Goal: Task Accomplishment & Management: Complete application form

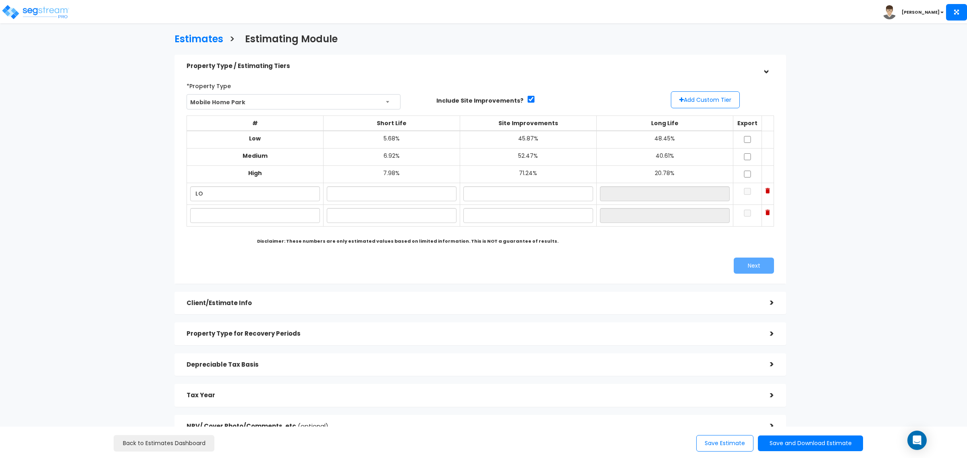
click at [281, 224] on td at bounding box center [255, 216] width 137 height 22
click at [285, 218] on input "text" at bounding box center [255, 215] width 130 height 15
type input "HI"
click at [391, 191] on input "text" at bounding box center [392, 194] width 130 height 15
type input "5.00%"
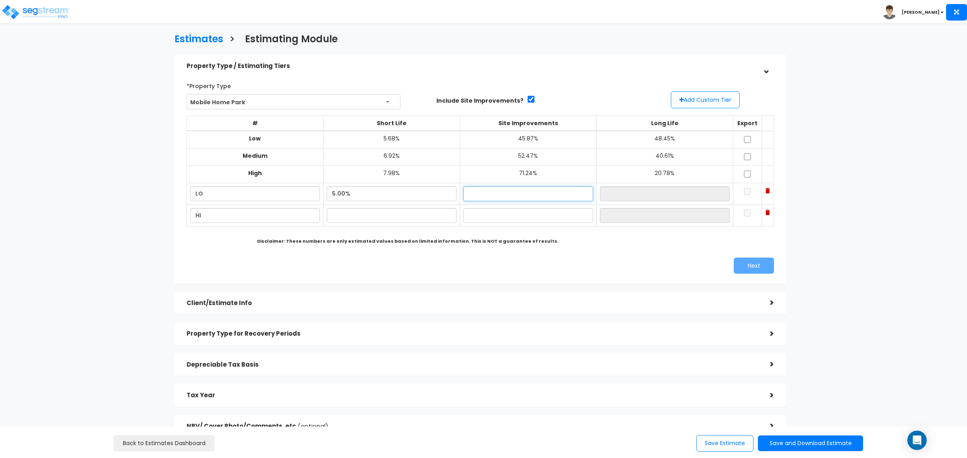
click at [540, 197] on input "text" at bounding box center [528, 194] width 130 height 15
type input "44.00%"
type input "51.00%"
click at [421, 220] on input "text" at bounding box center [392, 215] width 130 height 15
type input "8.00%"
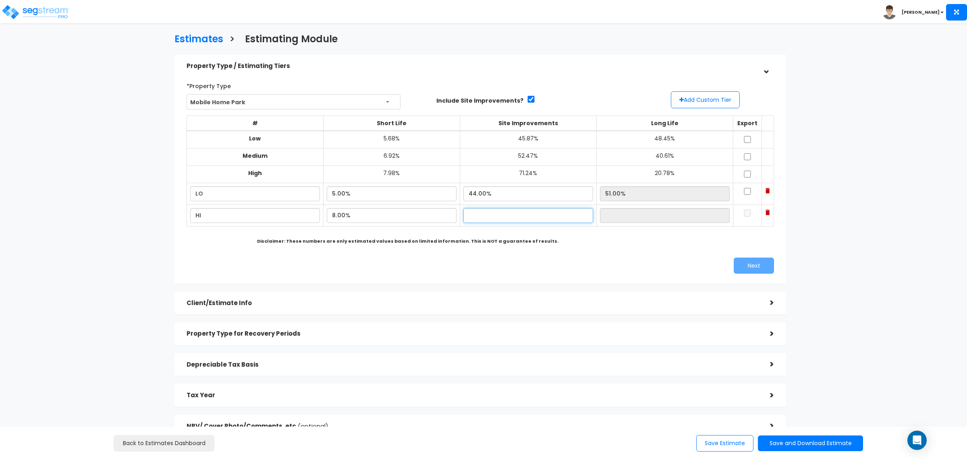
click at [508, 214] on input "text" at bounding box center [528, 215] width 130 height 15
type input "72.00%"
type input "20.00%"
click at [559, 259] on div "Next" at bounding box center [630, 266] width 300 height 16
click at [361, 216] on input "8.00%" at bounding box center [392, 215] width 130 height 15
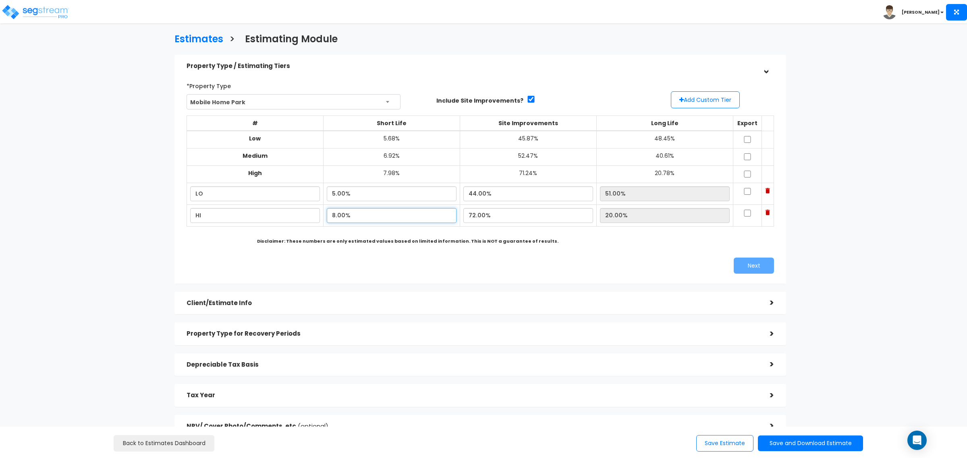
drag, startPoint x: 361, startPoint y: 216, endPoint x: 278, endPoint y: 218, distance: 83.4
click at [278, 218] on tr "HI 8.00% 72.00% 20.00%" at bounding box center [480, 216] width 587 height 22
type input "6.00%"
type input "22.00%"
click at [539, 210] on input "72.00%" at bounding box center [528, 215] width 130 height 15
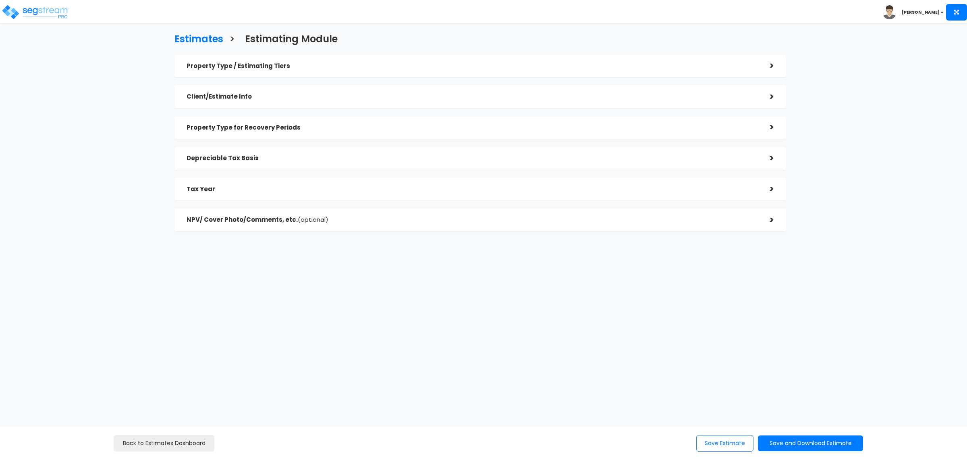
checkbox input "true"
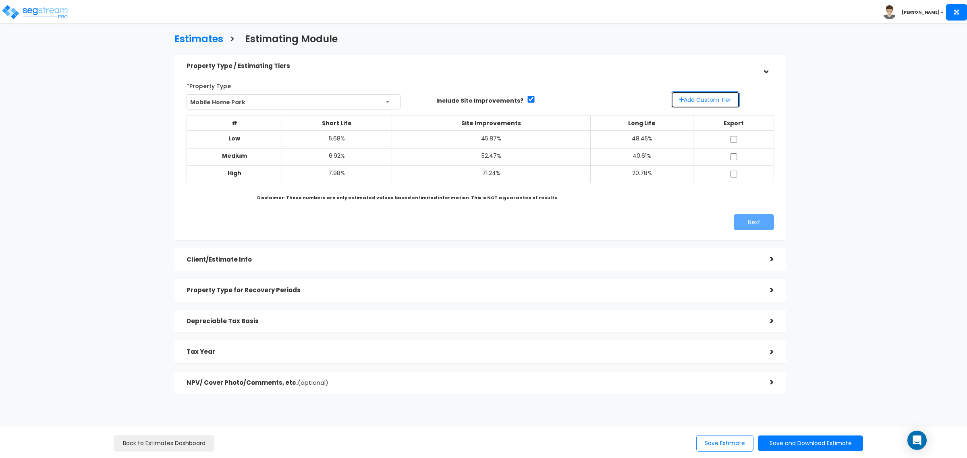
click at [686, 95] on button "Add Custom Tier" at bounding box center [705, 99] width 69 height 17
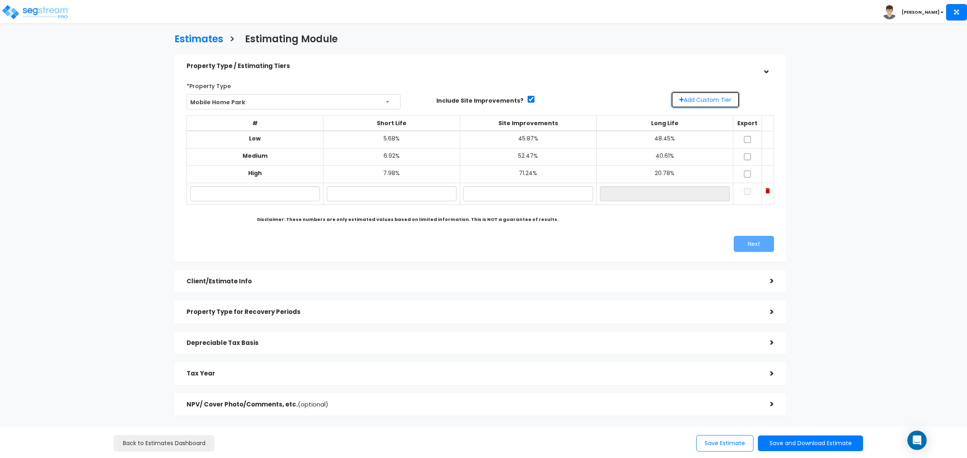
click at [693, 98] on button "Add Custom Tier" at bounding box center [705, 99] width 69 height 17
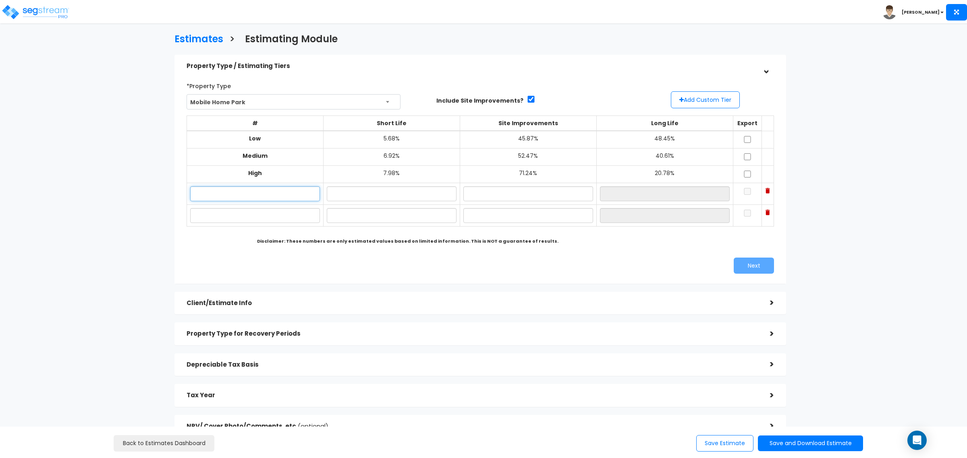
click at [277, 198] on input "text" at bounding box center [255, 194] width 130 height 15
type input "LO"
click at [284, 224] on td at bounding box center [255, 216] width 137 height 22
click at [281, 220] on input "text" at bounding box center [255, 215] width 130 height 15
type input "HI"
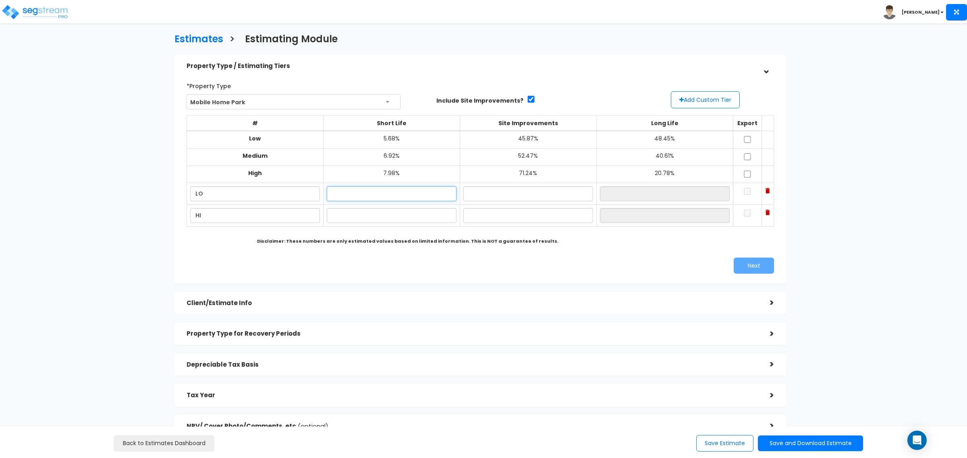
click at [343, 193] on input "text" at bounding box center [392, 194] width 130 height 15
type input "4.00%"
click at [522, 189] on input "text" at bounding box center [528, 194] width 130 height 15
type input "7"
type input "44.00%"
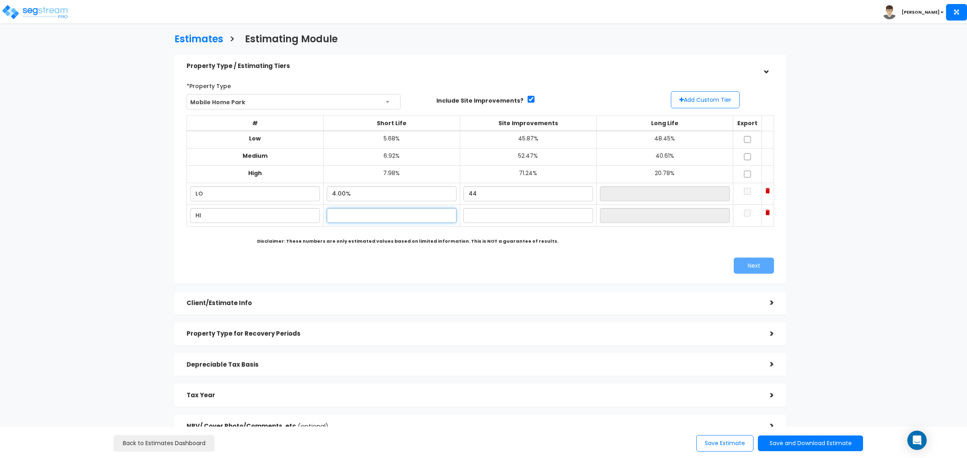
type input "52.00%"
click at [394, 220] on input "text" at bounding box center [392, 215] width 130 height 15
click at [508, 199] on input "44.00%" at bounding box center [528, 194] width 130 height 15
drag, startPoint x: 474, startPoint y: 199, endPoint x: 405, endPoint y: 199, distance: 68.5
click at [405, 199] on tr "LO 4.00% 44.00% 52.00%" at bounding box center [480, 194] width 587 height 22
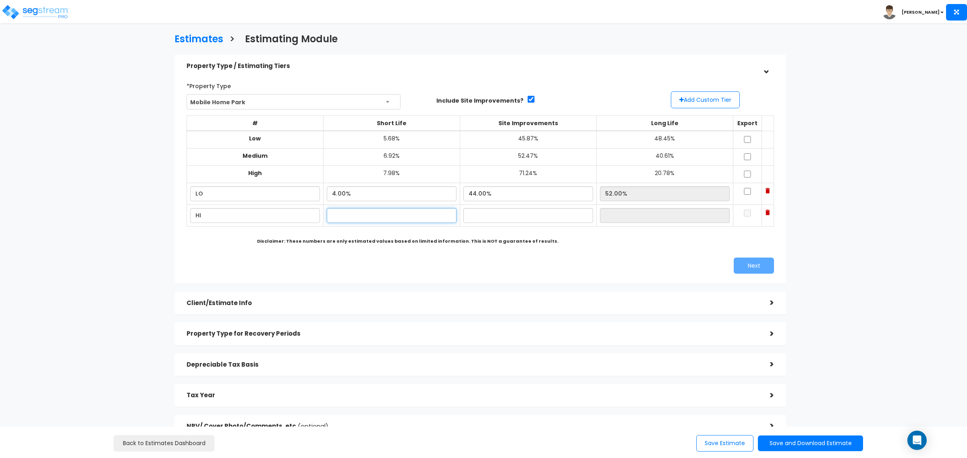
click at [381, 215] on input "text" at bounding box center [392, 215] width 130 height 15
type input "6.00%"
click at [485, 216] on input "text" at bounding box center [528, 215] width 130 height 15
type input "70.00%"
type input "24.00%"
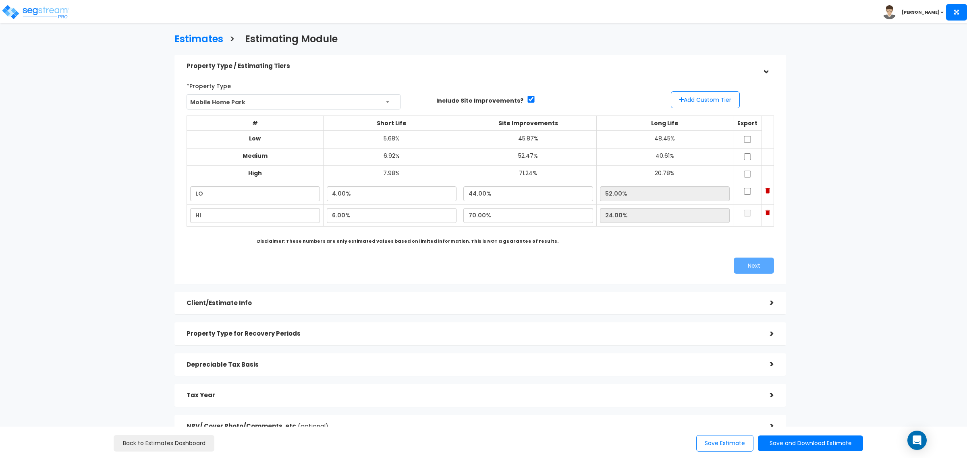
click at [547, 253] on div "*Property Type Mobile Home Park Assisted/Senior Living Auto Repair Shop Auto De…" at bounding box center [480, 176] width 600 height 203
drag, startPoint x: 734, startPoint y: 191, endPoint x: 739, endPoint y: 195, distance: 5.8
click at [743, 192] on input "checkbox" at bounding box center [747, 191] width 8 height 7
checkbox input "true"
click at [743, 212] on td at bounding box center [747, 216] width 29 height 22
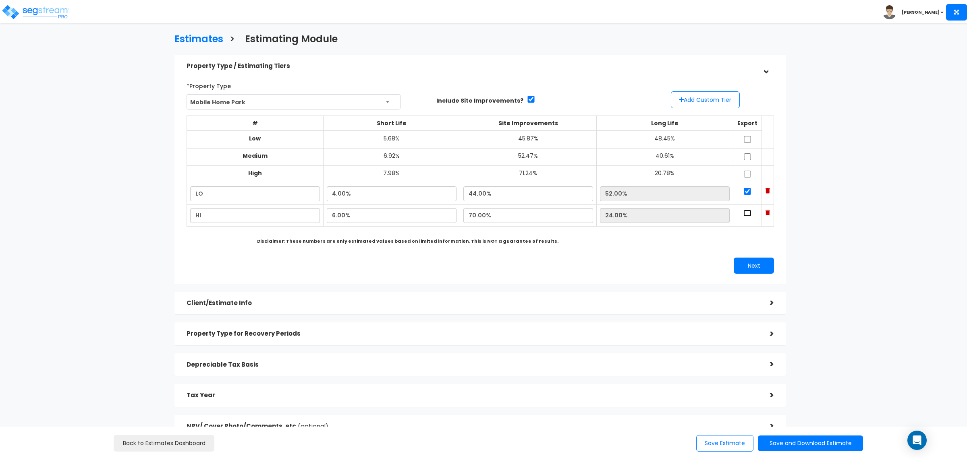
click at [743, 215] on input "checkbox" at bounding box center [747, 213] width 8 height 7
checkbox input "true"
click at [758, 267] on button "Next" at bounding box center [754, 266] width 40 height 16
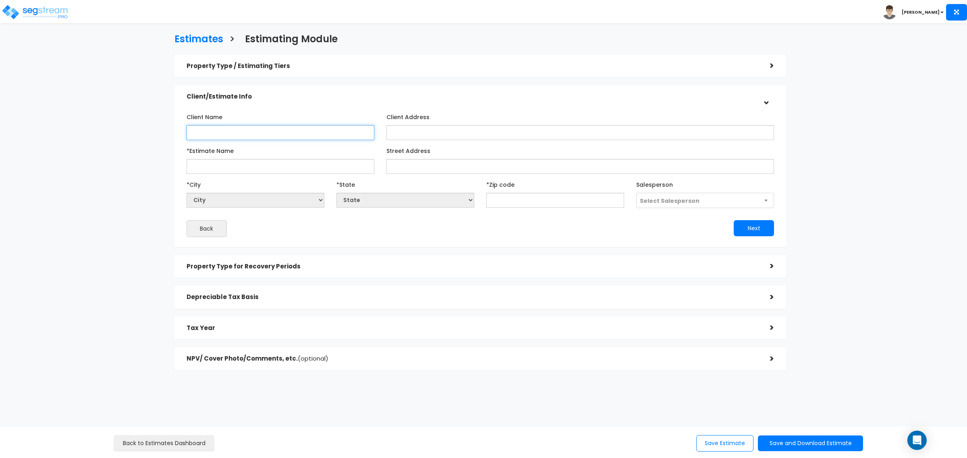
click at [266, 129] on input "Client Name" at bounding box center [281, 132] width 188 height 15
click at [210, 129] on input "Client Name" at bounding box center [281, 132] width 188 height 15
type input "[GEOGRAPHIC_DATA]"
click at [526, 128] on input "Client Address" at bounding box center [580, 132] width 388 height 15
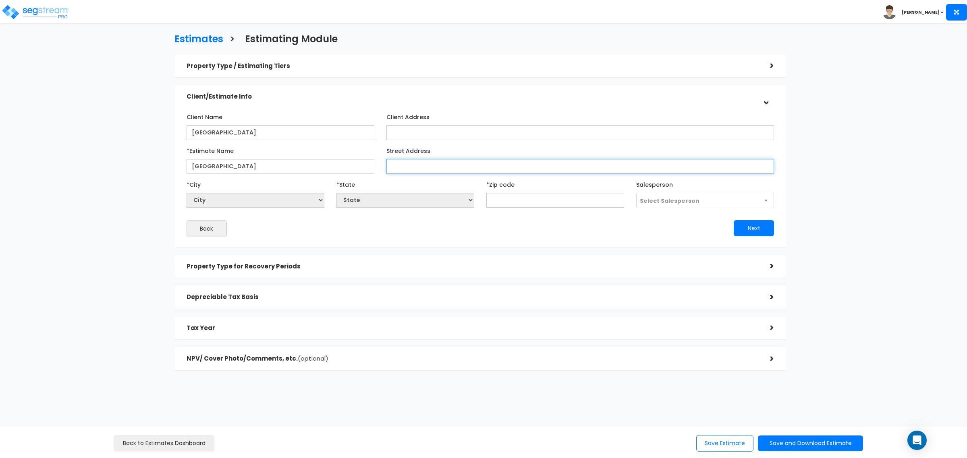
click at [447, 168] on input "Street Address" at bounding box center [580, 166] width 388 height 15
paste input "5581 Summerville Dr, Lumberton, TX 77657"
type input "5581 Summerville Dr, Lumberton, TX 77657"
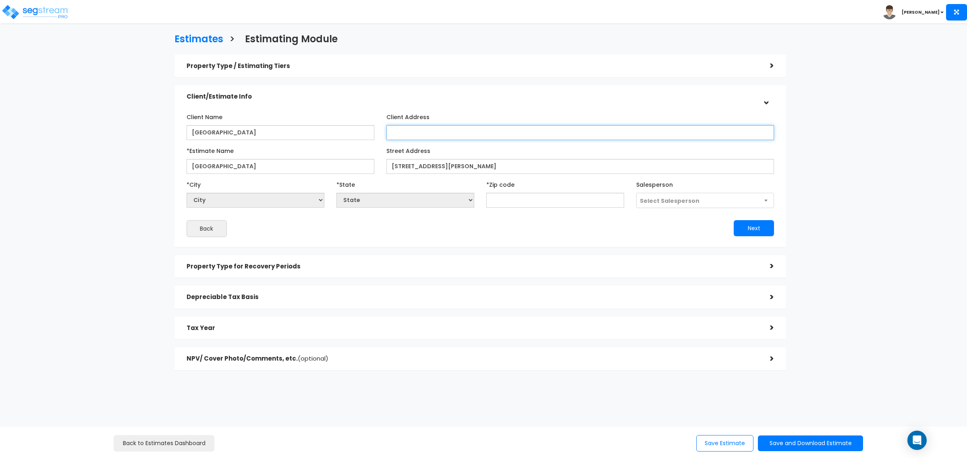
click at [491, 127] on input "Client Address" at bounding box center [580, 132] width 388 height 15
paste input "5581 Summerville Dr, Lumberton, TX 77657"
type input "5581 Summerville Dr, Lumberton, TX 77657"
click at [512, 200] on input "text" at bounding box center [555, 200] width 138 height 15
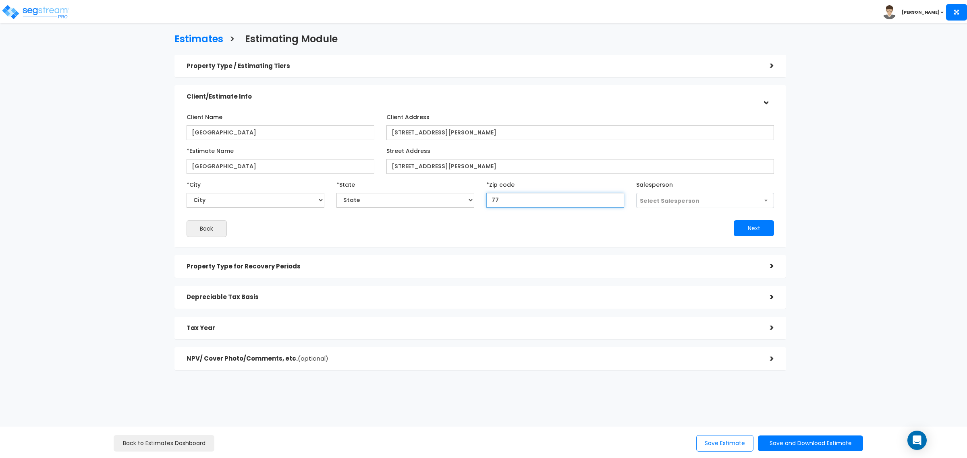
type input "776"
select select "TX"
type input "77657"
click at [522, 223] on div "Next" at bounding box center [630, 228] width 300 height 16
click at [694, 194] on span "Select Salesperson" at bounding box center [705, 200] width 137 height 15
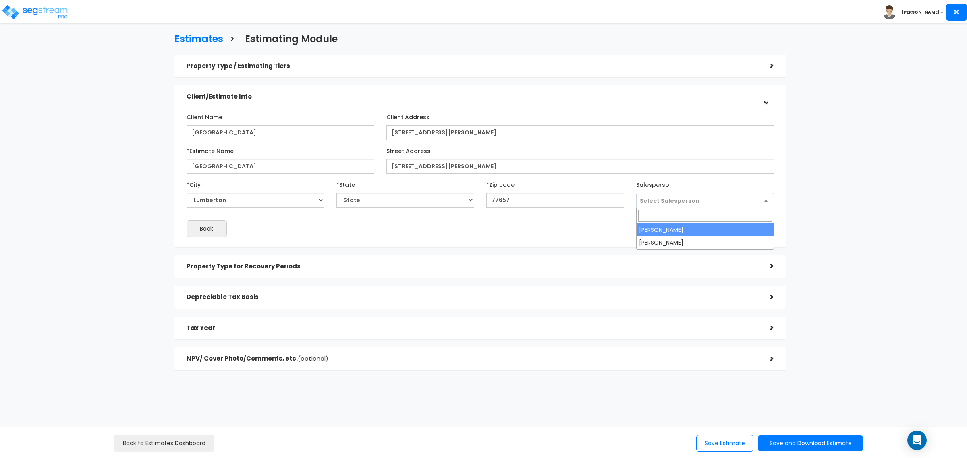
select select "127"
click at [581, 220] on div "Client Name Summerville Mobile Home Park Client Address AB" at bounding box center [480, 173] width 587 height 127
drag, startPoint x: 542, startPoint y: 163, endPoint x: 450, endPoint y: 163, distance: 92.3
click at [450, 163] on input "5581 Summerville Dr, Lumberton, TX 77657" at bounding box center [580, 166] width 388 height 15
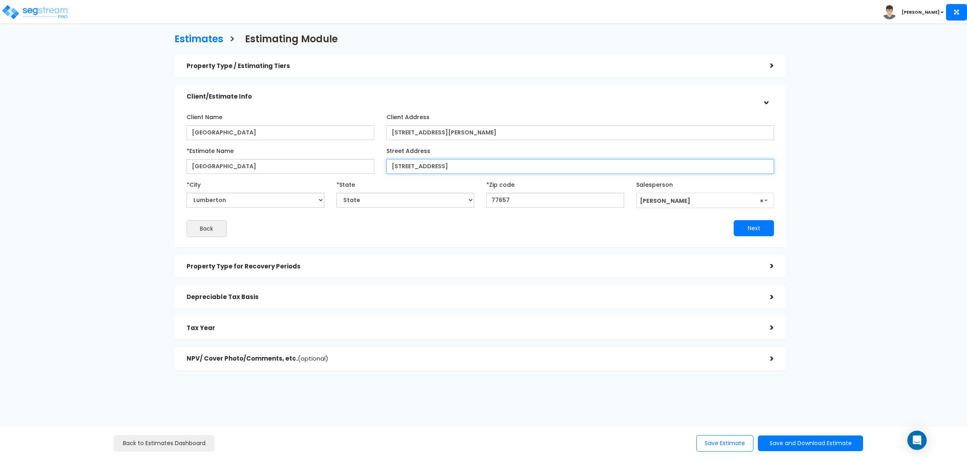
type input "5581 Summerville Dr"
click at [484, 232] on div "Next" at bounding box center [630, 228] width 300 height 16
click at [750, 230] on button "Next" at bounding box center [754, 228] width 40 height 16
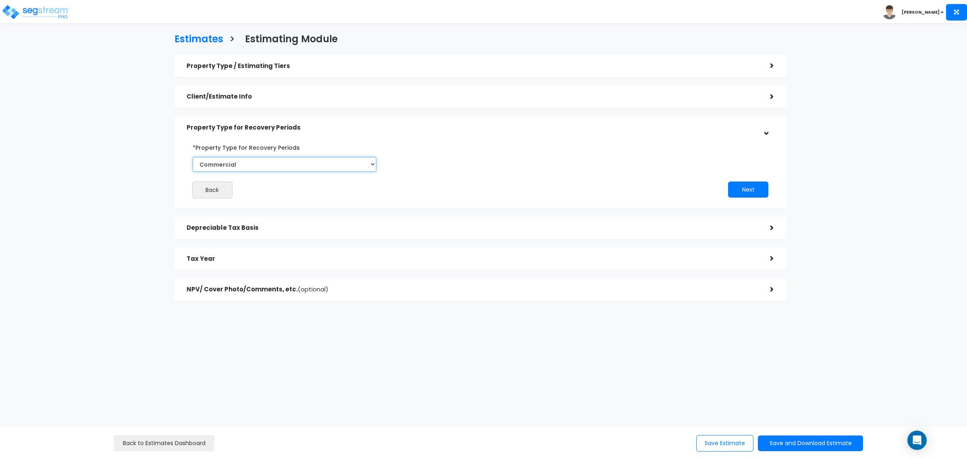
click at [311, 166] on select "Commercial Residential" at bounding box center [285, 164] width 184 height 15
select select "Residential"
click at [193, 157] on select "Commercial Residential" at bounding box center [285, 164] width 184 height 15
click at [735, 187] on button "Next" at bounding box center [748, 190] width 40 height 16
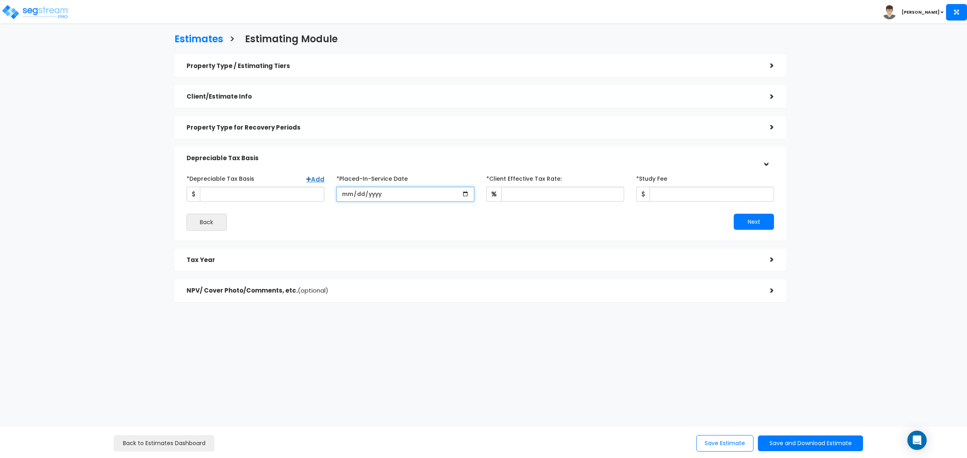
click at [464, 194] on input "date" at bounding box center [405, 194] width 138 height 15
click at [347, 196] on input "date" at bounding box center [405, 194] width 138 height 15
click at [469, 194] on input "date" at bounding box center [405, 194] width 138 height 15
type input "2025-07-25"
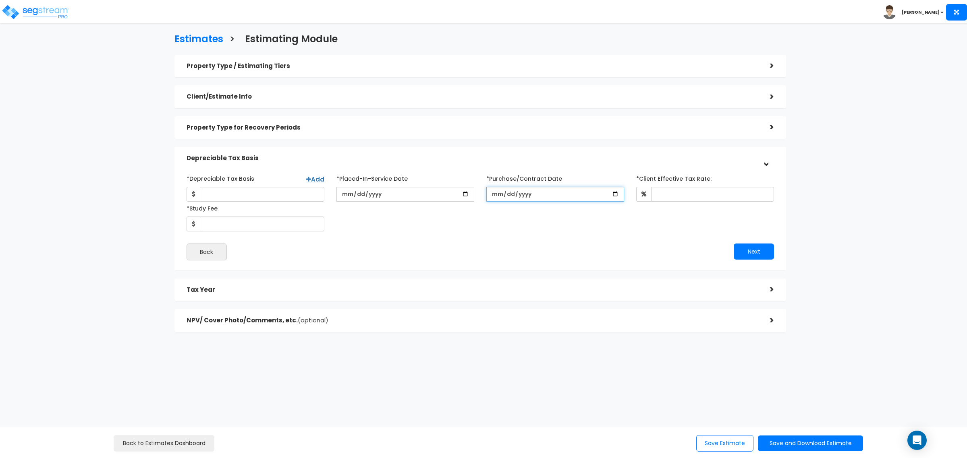
click at [613, 194] on input "*Purchase/Contract Date" at bounding box center [555, 194] width 138 height 15
type input "2025-07-25"
click at [693, 193] on input "*Client Effective Tax Rate:" at bounding box center [712, 194] width 123 height 15
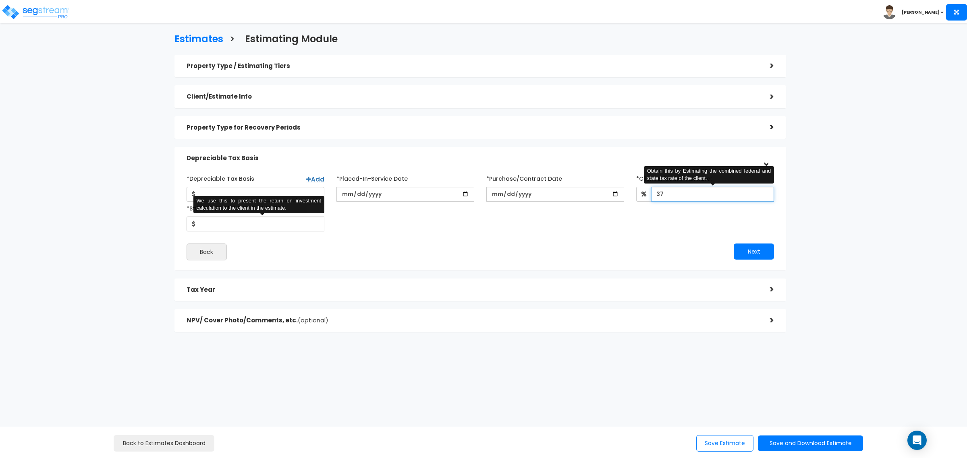
type input "37"
click at [222, 227] on input "*Study Fee" at bounding box center [262, 224] width 124 height 15
type input "."
type input "01"
click at [265, 187] on input "*Depreciable Tax Basis" at bounding box center [262, 194] width 124 height 15
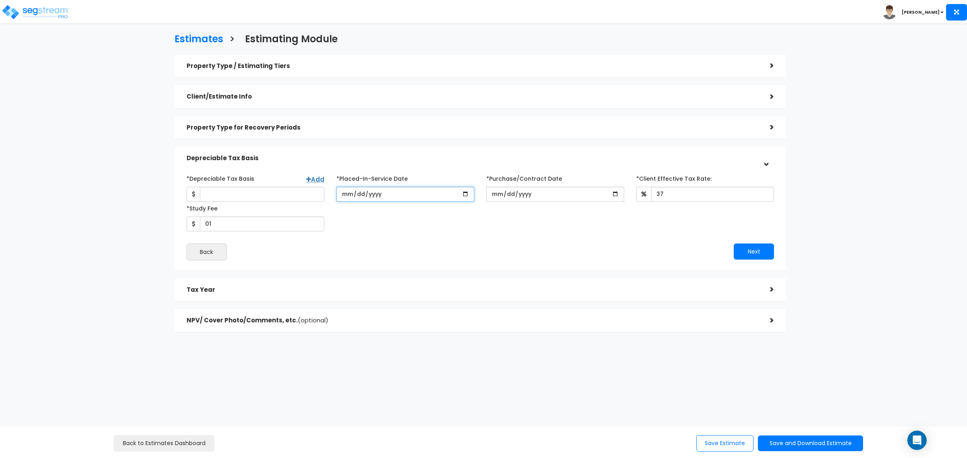
click at [342, 193] on input "2025-07-25" at bounding box center [405, 194] width 138 height 15
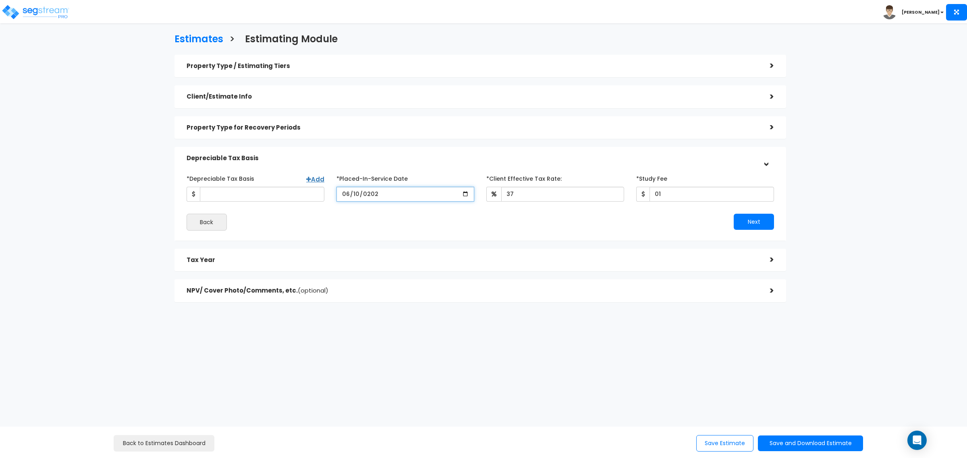
type input "2025-06-10"
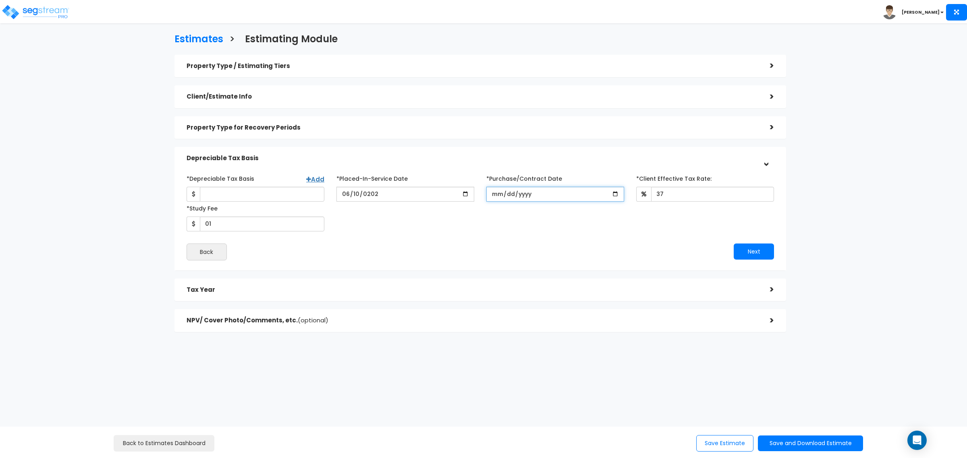
click at [494, 193] on input "*Purchase/Contract Date" at bounding box center [555, 194] width 138 height 15
type input "2025-06-10"
click at [527, 228] on div "*Depreciable Tax Basis Add *Placed-In-Service Date 37 01" at bounding box center [480, 202] width 600 height 60
click at [228, 195] on input "*Depreciable Tax Basis" at bounding box center [262, 194] width 124 height 15
click at [122, 283] on div "Estimates > Estimating Module Property Type / Estimating Tiers > *Property Type…" at bounding box center [481, 185] width 796 height 490
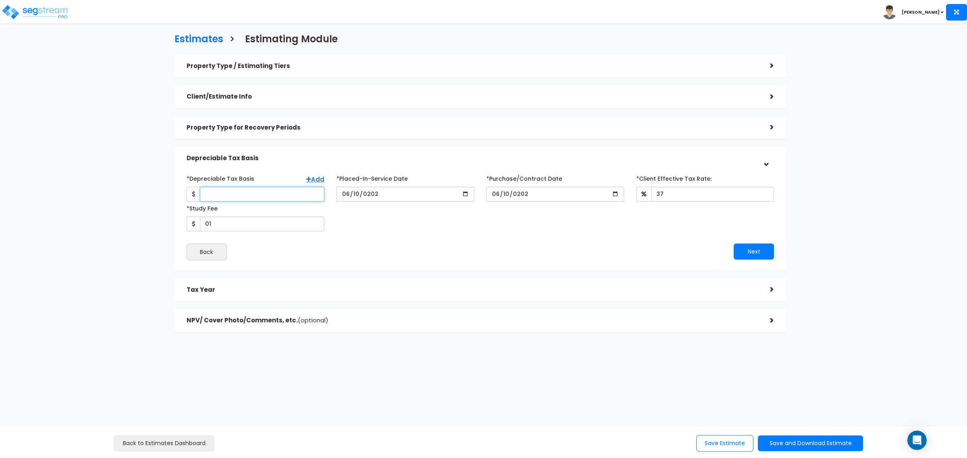
click at [255, 196] on input "*Depreciable Tax Basis" at bounding box center [262, 194] width 124 height 15
type input "9,113,000"
click at [752, 250] on button "Next" at bounding box center [754, 252] width 40 height 16
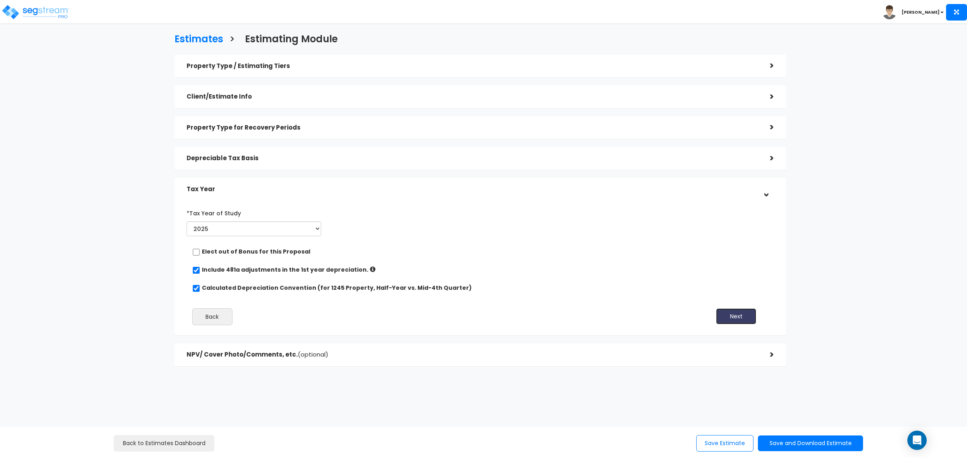
click at [726, 318] on button "Next" at bounding box center [736, 317] width 40 height 16
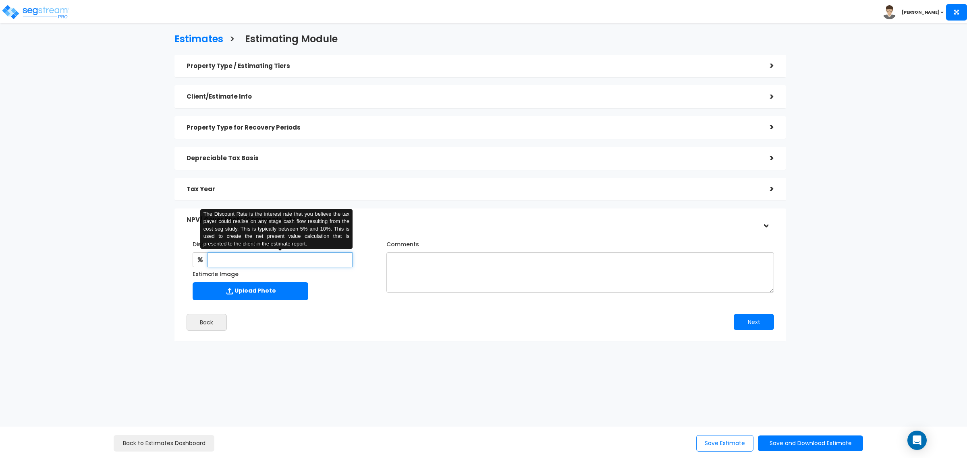
click at [278, 256] on input "text" at bounding box center [279, 260] width 145 height 15
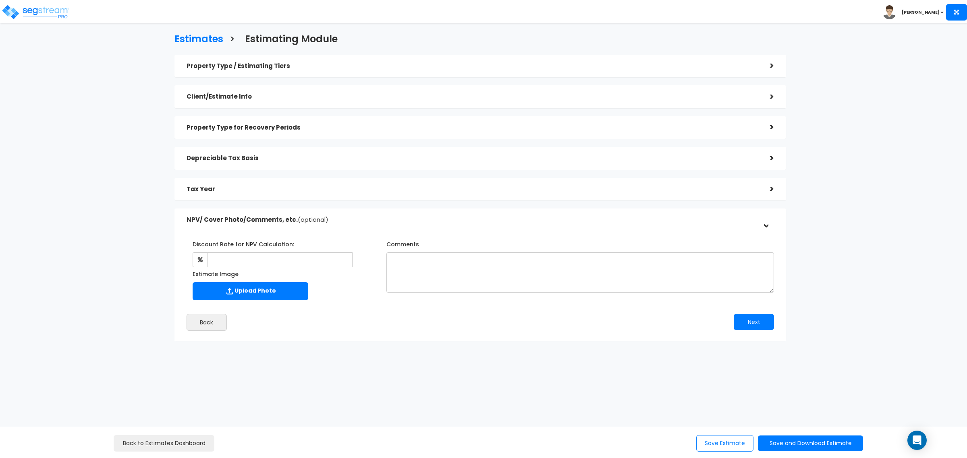
click at [357, 310] on div "Discount Rate for NPV Calculation: The Discount Rate is the interest rate that …" at bounding box center [480, 283] width 600 height 106
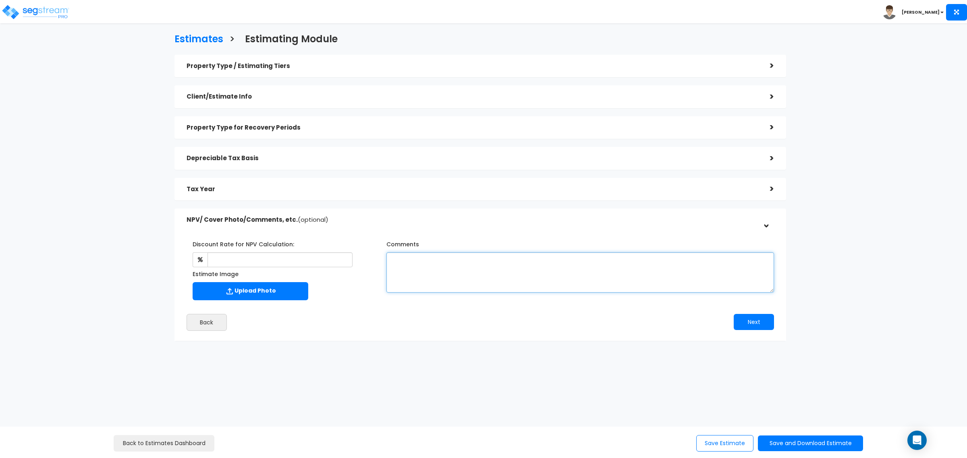
click at [453, 275] on textarea "Comments" at bounding box center [580, 273] width 388 height 40
click at [531, 261] on textarea "9,113,000 total purchase price. Sale on" at bounding box center [580, 273] width 388 height 40
click at [476, 260] on textarea "9,113,000 total purchase price. Sale on June 10, 2025 originally per PSA 1ST AM…" at bounding box center [580, 273] width 388 height 40
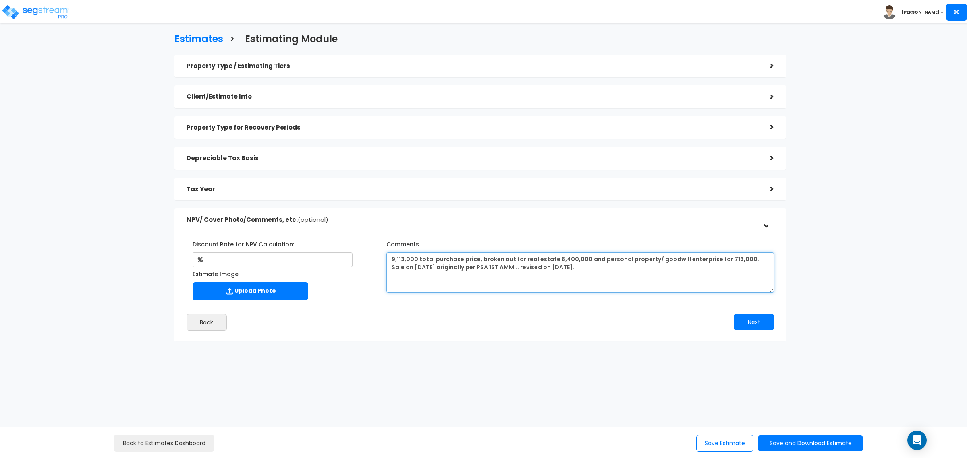
type textarea "9,113,000 total purchase price, broken out for real estate 8,400,000 and person…"
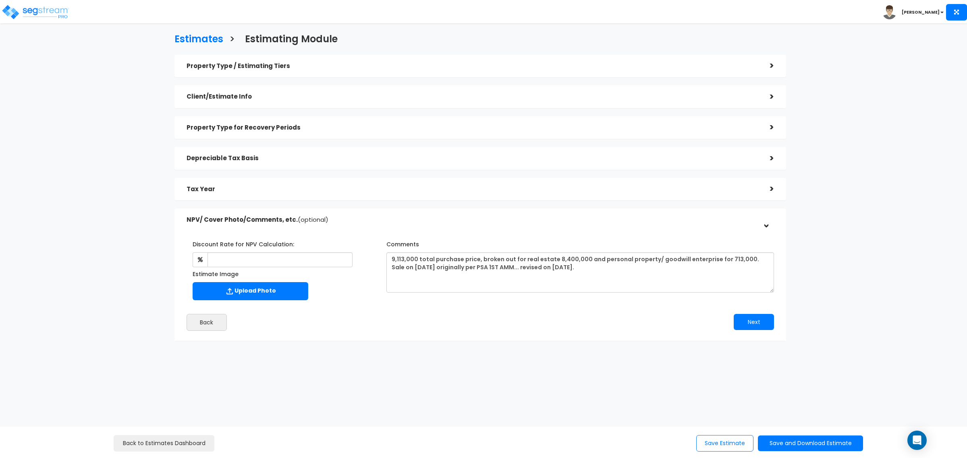
click at [256, 156] on h5 "Depreciable Tax Basis" at bounding box center [472, 158] width 571 height 7
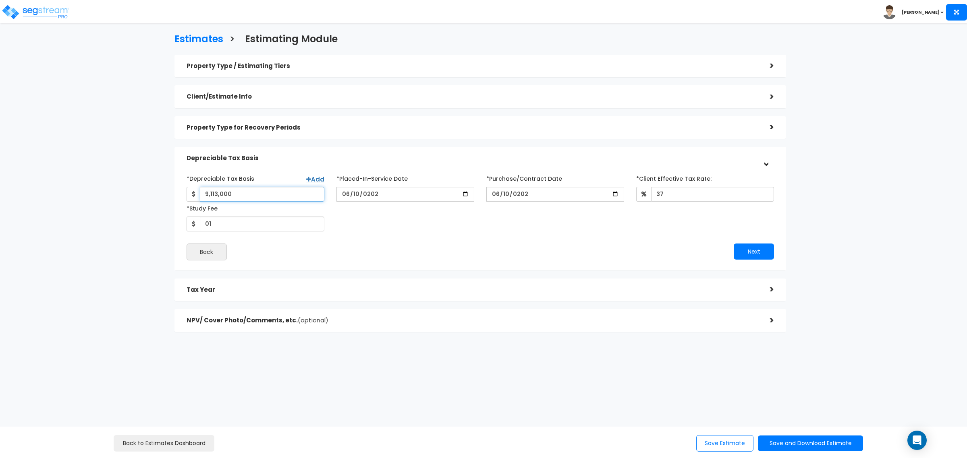
click at [252, 195] on input "9,113,000" at bounding box center [262, 194] width 124 height 15
drag, startPoint x: 252, startPoint y: 195, endPoint x: 115, endPoint y: 186, distance: 137.3
click at [115, 186] on div "Estimates > Estimating Module Property Type / Estimating Tiers > *Property Type…" at bounding box center [481, 185] width 796 height 490
type input "8,400,000"
click at [400, 237] on div "*Depreciable Tax Basis Add 8,400,000 *Placed-In-Service Date 2025-06-10" at bounding box center [480, 216] width 587 height 89
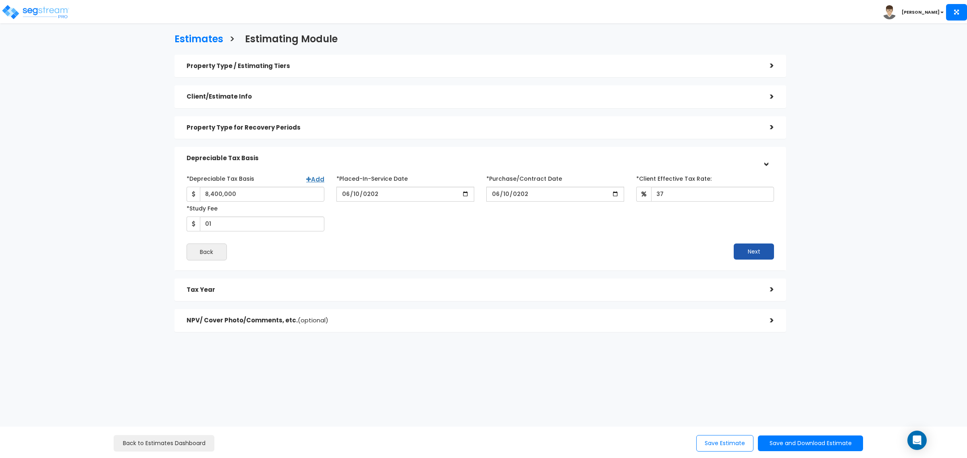
drag, startPoint x: 780, startPoint y: 256, endPoint x: 762, endPoint y: 251, distance: 19.2
click at [780, 256] on div "*Depreciable Tax Basis Add 8,400,000 *Placed-In-Service Date 2025-06-10 *Purcha…" at bounding box center [480, 216] width 612 height 109
click at [762, 251] on button "Next" at bounding box center [754, 252] width 40 height 16
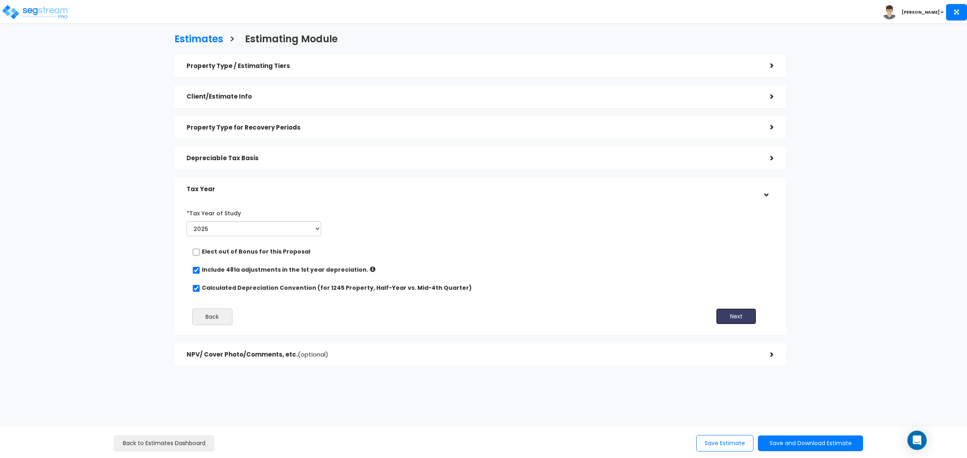
click at [745, 315] on button "Next" at bounding box center [736, 317] width 40 height 16
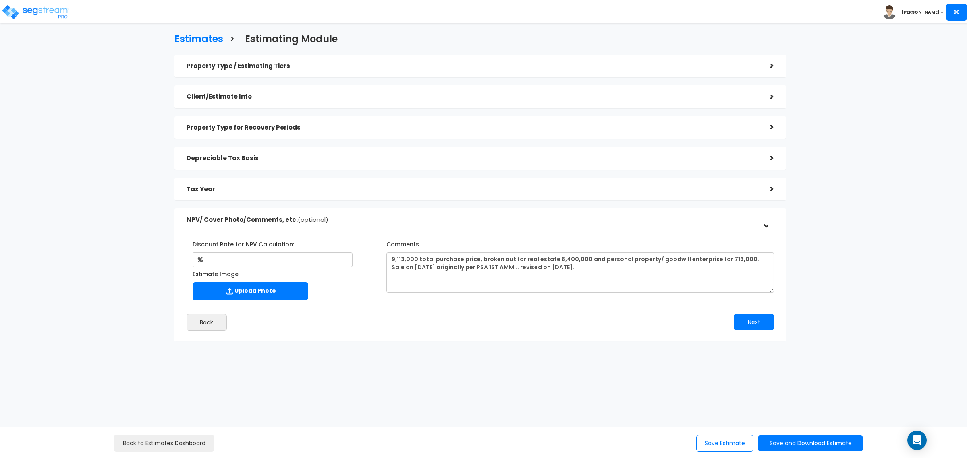
click at [382, 93] on h5 "Client/Estimate Info" at bounding box center [472, 96] width 571 height 7
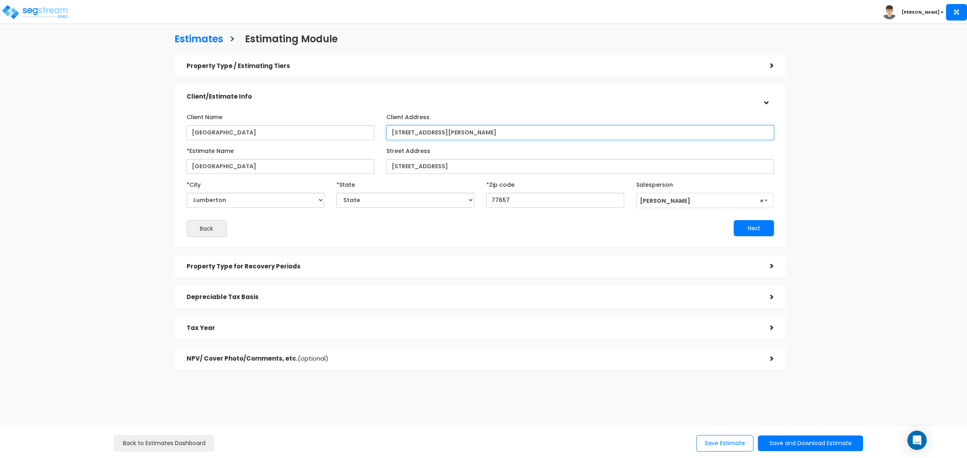
drag, startPoint x: 529, startPoint y: 134, endPoint x: 347, endPoint y: 136, distance: 181.7
click at [347, 136] on div "Client Name Summerville Mobile Home Park Client Address 5581 Summerville Dr, Lu…" at bounding box center [480, 125] width 600 height 30
drag, startPoint x: 289, startPoint y: 301, endPoint x: 288, endPoint y: 306, distance: 4.9
click at [289, 301] on div "Depreciable Tax Basis" at bounding box center [472, 297] width 571 height 15
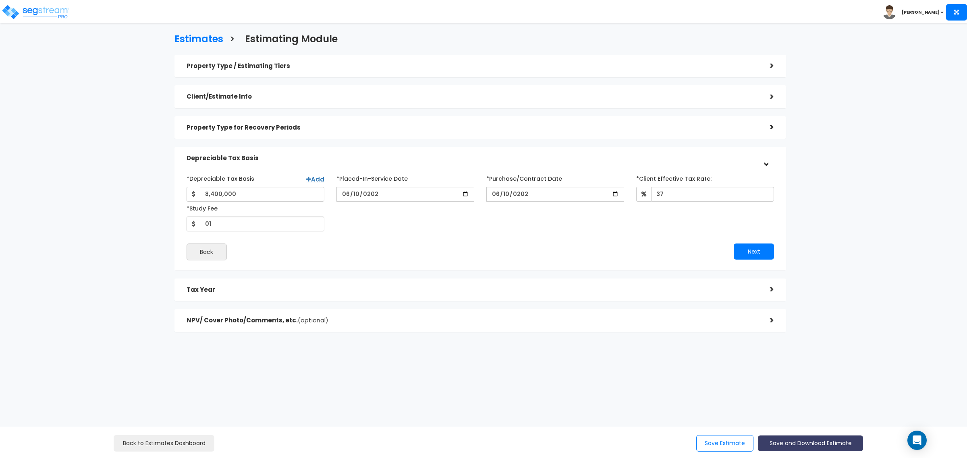
click at [778, 446] on button "Save and Download Estimate" at bounding box center [810, 444] width 105 height 16
click at [505, 340] on div "Property Type / Estimating Tiers > *Property Type Mobile Home Park Assisted/Sen…" at bounding box center [480, 198] width 624 height 294
click at [828, 441] on button "Save and Download Estimate" at bounding box center [810, 444] width 105 height 16
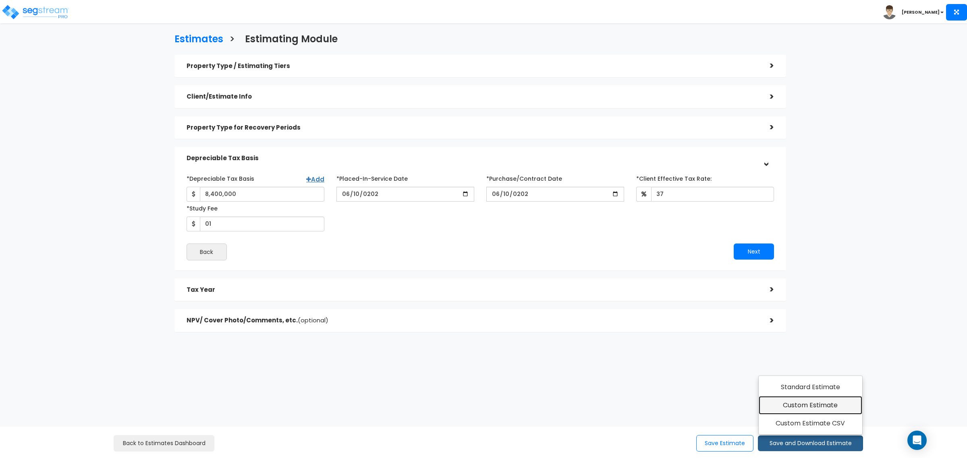
click at [808, 407] on link "Custom Estimate" at bounding box center [811, 405] width 104 height 19
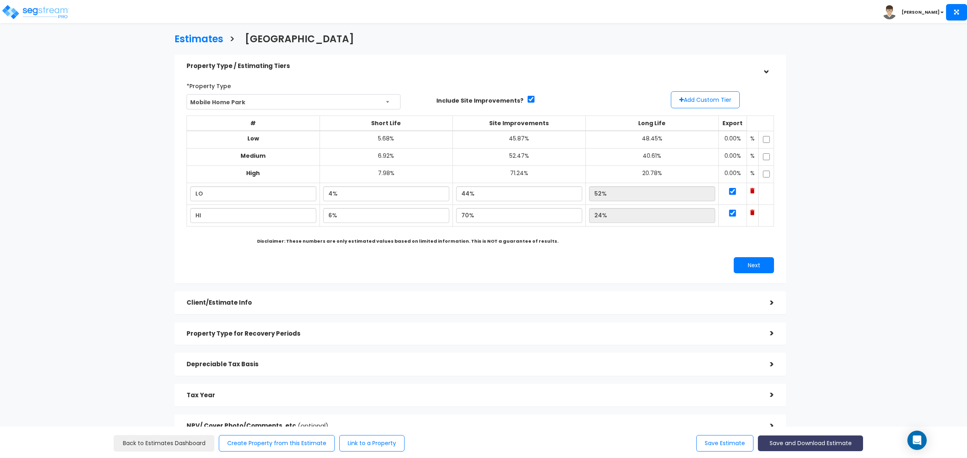
click at [800, 447] on button "Save and Download Estimate" at bounding box center [810, 444] width 105 height 16
drag, startPoint x: 886, startPoint y: 297, endPoint x: 795, endPoint y: 263, distance: 96.8
click at [885, 295] on div "Estimates > Summerville Mobile Home Park Property Type / Estimating Tiers > *Pr…" at bounding box center [483, 285] width 967 height 500
click at [769, 262] on button "Next" at bounding box center [754, 265] width 40 height 16
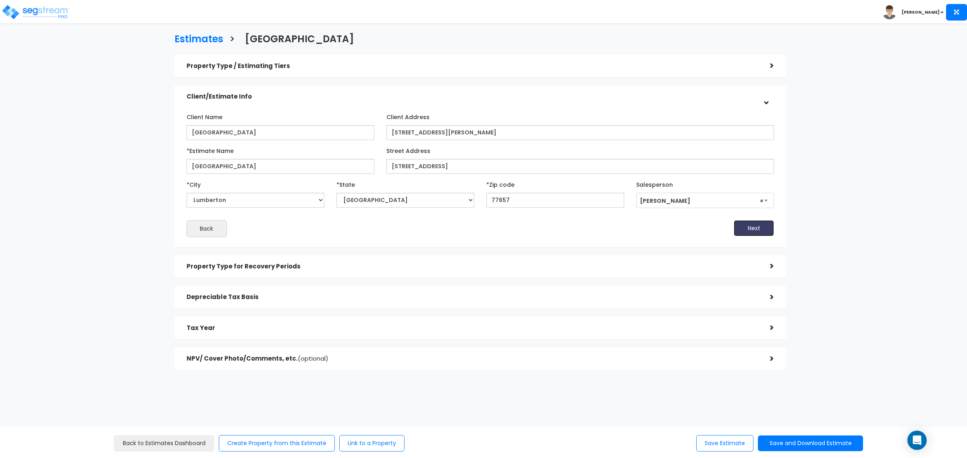
click at [753, 225] on button "Next" at bounding box center [754, 228] width 40 height 16
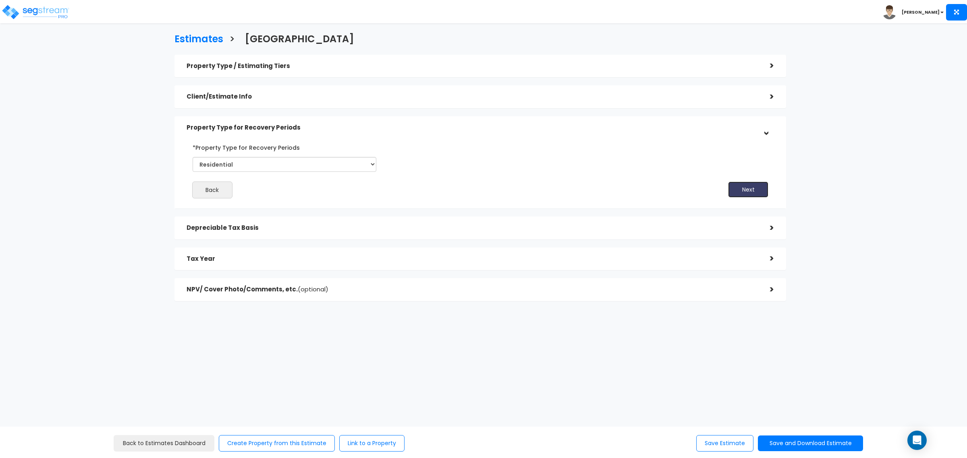
click at [756, 194] on button "Next" at bounding box center [748, 190] width 40 height 16
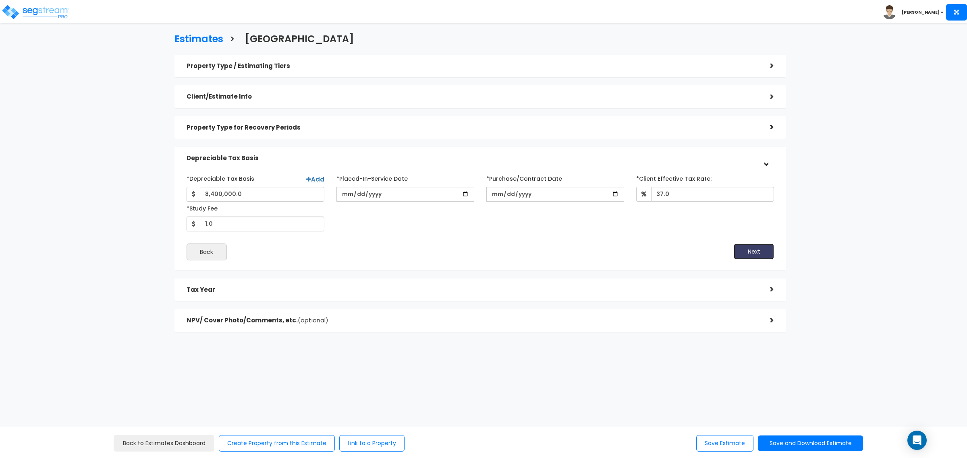
click at [756, 248] on button "Next" at bounding box center [754, 252] width 40 height 16
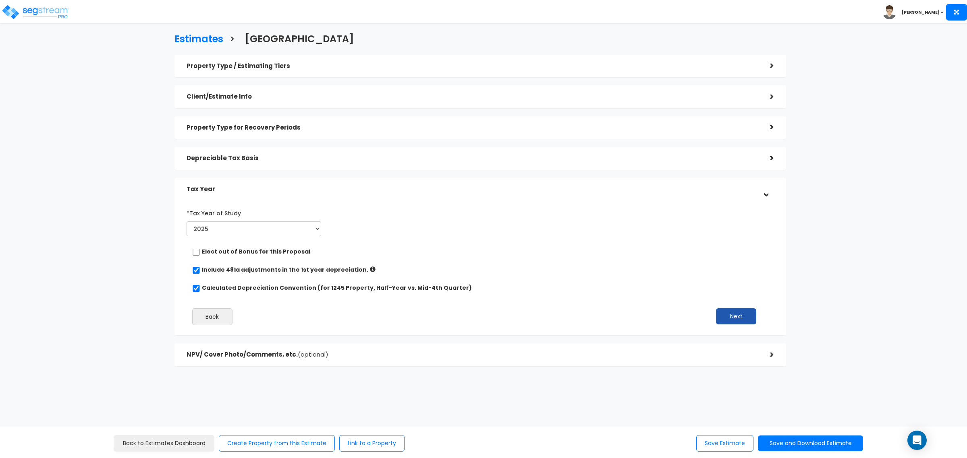
click at [751, 309] on div "*Tax Year of Study 2025 2026 Prior Accumulated Depreciation Back Next" at bounding box center [473, 269] width 587 height 133
click at [744, 322] on button "Next" at bounding box center [736, 317] width 40 height 16
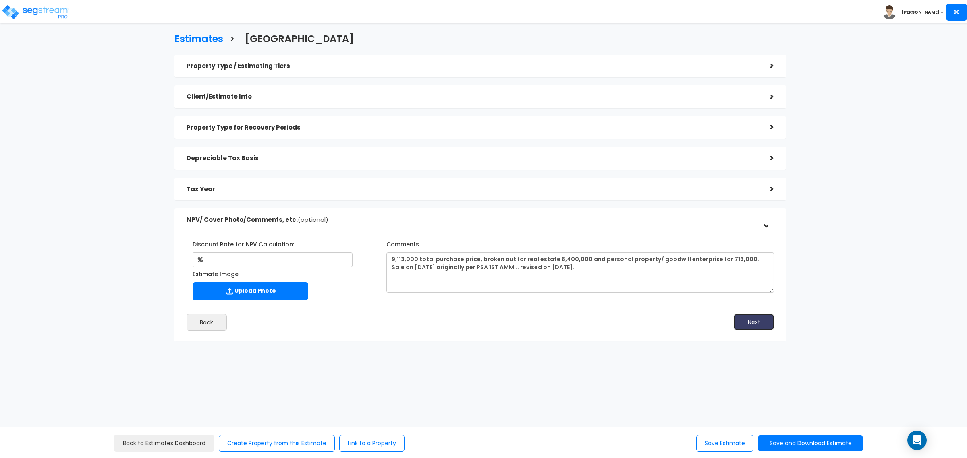
click at [753, 321] on button "Next" at bounding box center [754, 322] width 40 height 16
click at [824, 446] on button "Save and Download Estimate" at bounding box center [810, 444] width 105 height 16
drag, startPoint x: 894, startPoint y: 216, endPoint x: 889, endPoint y: 122, distance: 94.0
click at [894, 215] on div "Estimates > Summerville Mobile Home Park Property Type / Estimating Tiers > *Pr…" at bounding box center [483, 237] width 967 height 404
drag, startPoint x: 521, startPoint y: 395, endPoint x: 540, endPoint y: 406, distance: 22.0
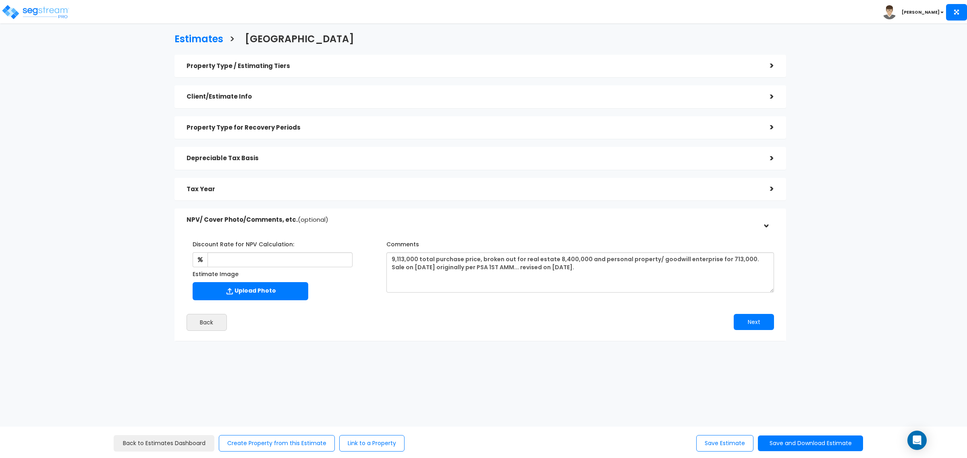
click at [520, 396] on div "Estimates > Summerville Mobile Home Park Property Type / Estimating Tiers > *Pr…" at bounding box center [481, 189] width 796 height 499
click at [712, 440] on button "Save Estimate" at bounding box center [724, 444] width 57 height 17
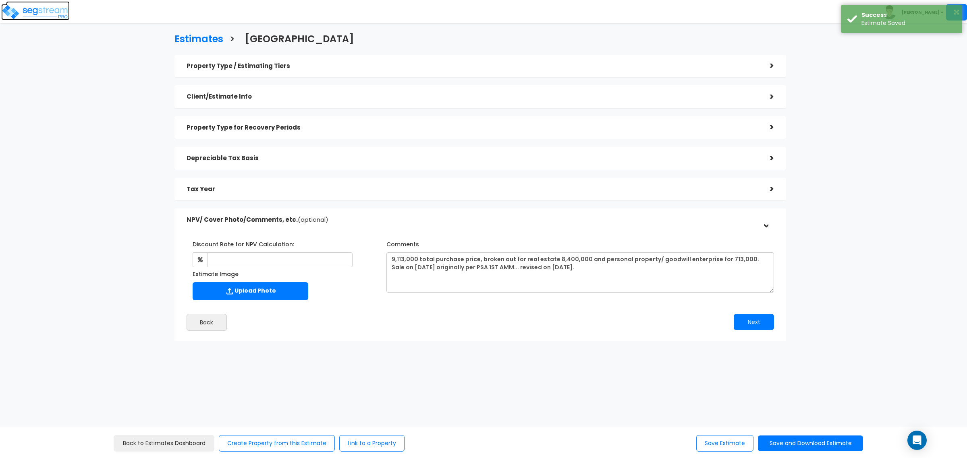
click at [41, 18] on img at bounding box center [35, 12] width 68 height 16
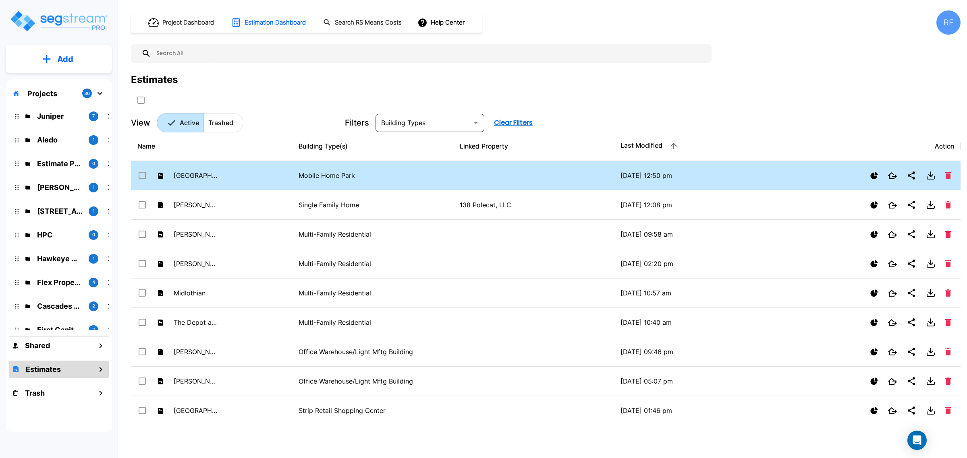
click at [248, 178] on td "[GEOGRAPHIC_DATA]" at bounding box center [211, 175] width 161 height 29
checkbox input "true"
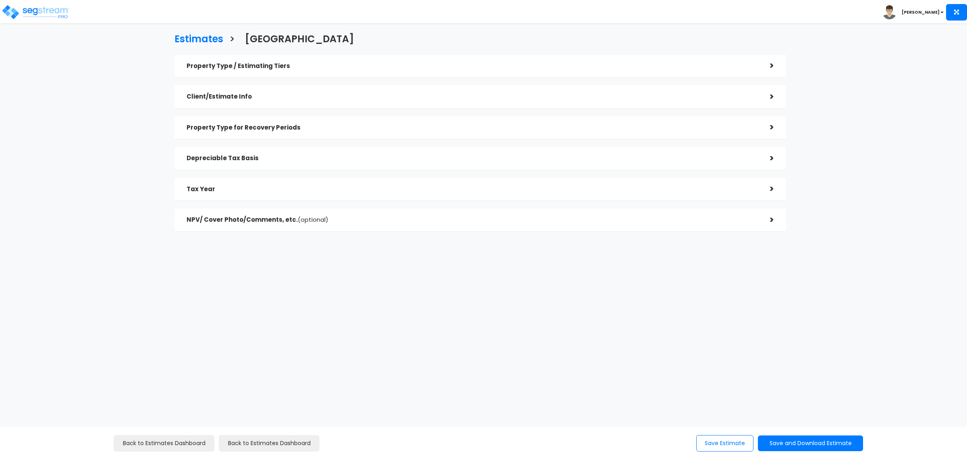
checkbox input "true"
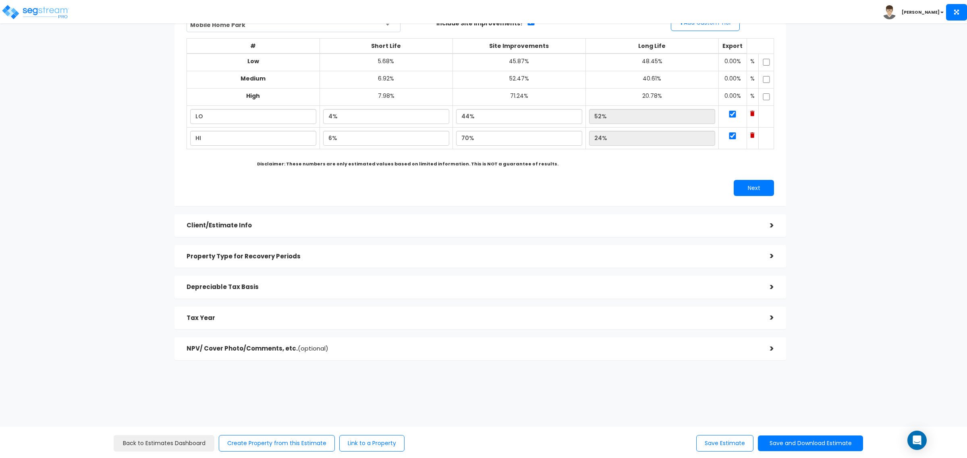
click at [327, 350] on h5 "NPV/ Cover Photo/Comments, etc. (optional)" at bounding box center [472, 349] width 571 height 7
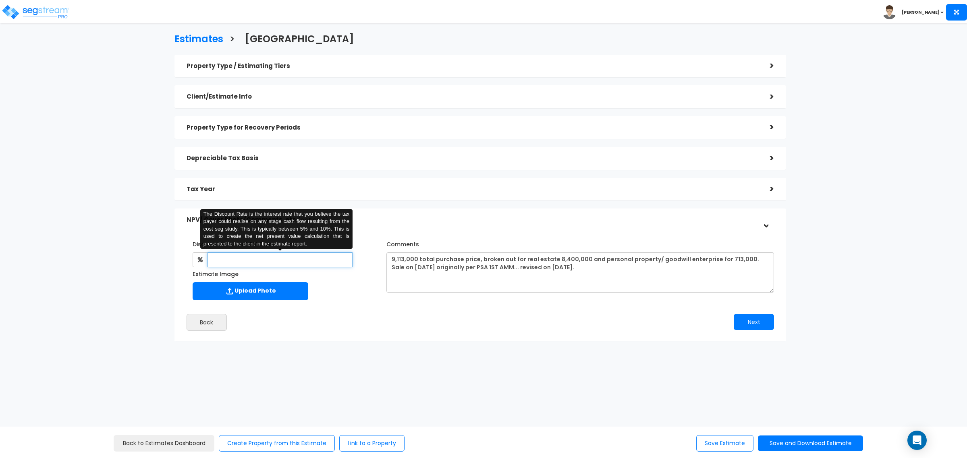
click at [255, 260] on input "text" at bounding box center [279, 260] width 145 height 15
click at [299, 260] on input "text" at bounding box center [279, 260] width 145 height 15
click at [322, 266] on input "text" at bounding box center [279, 260] width 145 height 15
click at [287, 164] on div "Depreciable Tax Basis" at bounding box center [472, 158] width 571 height 15
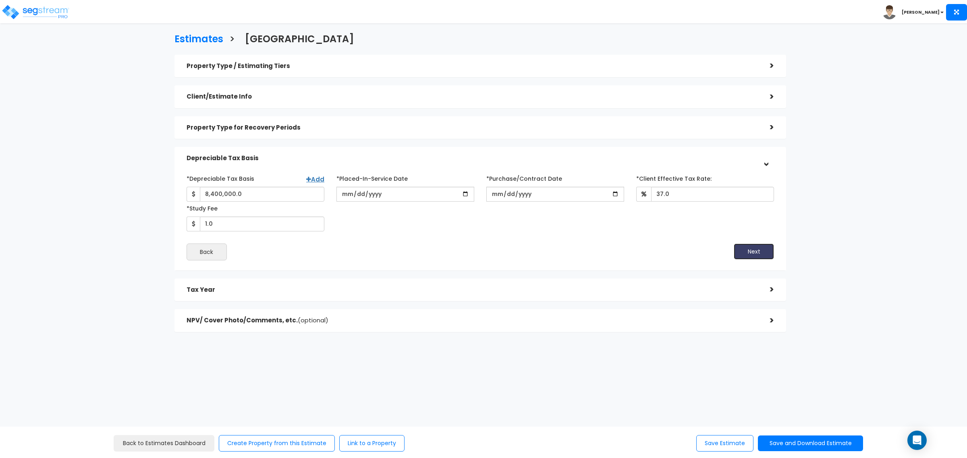
click at [736, 247] on button "Next" at bounding box center [754, 252] width 40 height 16
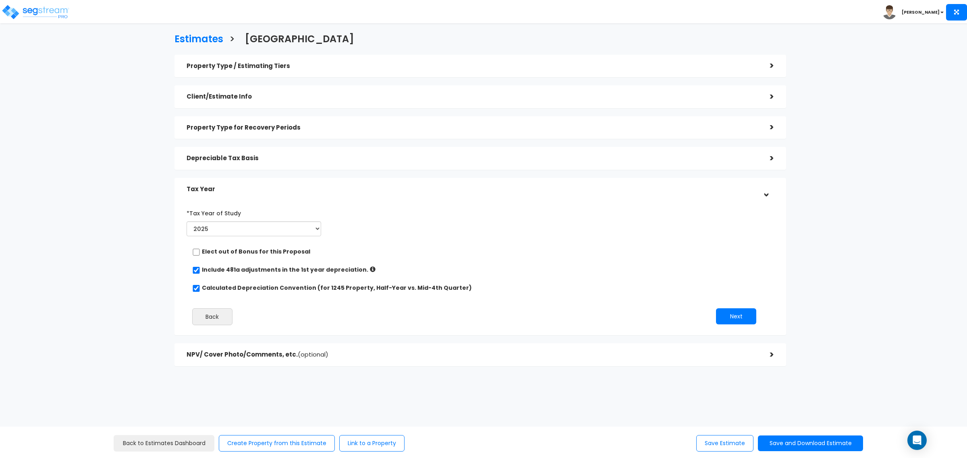
click at [343, 351] on div "NPV/ Cover Photo/Comments, etc. (optional)" at bounding box center [472, 355] width 571 height 15
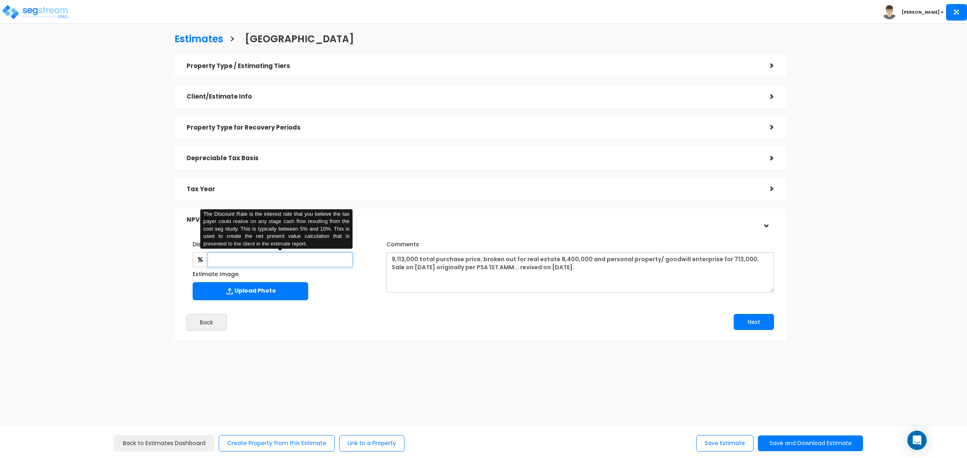
click at [280, 262] on input "text" at bounding box center [279, 260] width 145 height 15
type input "6"
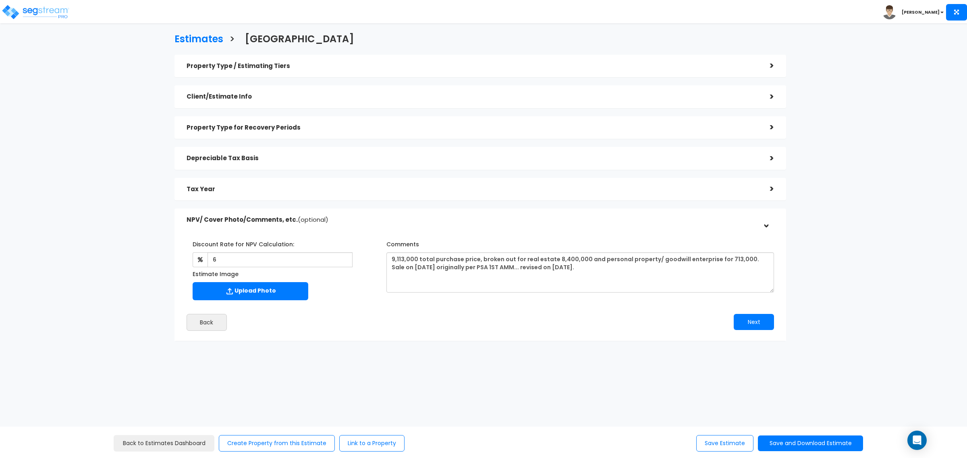
click at [283, 316] on div "Back" at bounding box center [330, 322] width 300 height 17
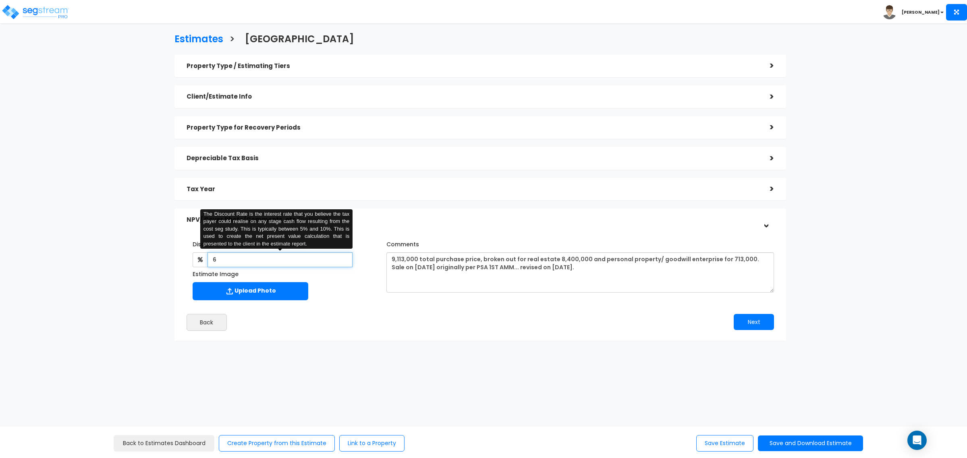
drag, startPoint x: 243, startPoint y: 259, endPoint x: 198, endPoint y: 260, distance: 44.3
click at [198, 260] on div "6 The Discount Rate is the interest rate that you believe the tax payer could r…" at bounding box center [273, 260] width 160 height 15
click at [345, 301] on div "Upload Photo" at bounding box center [281, 292] width 176 height 20
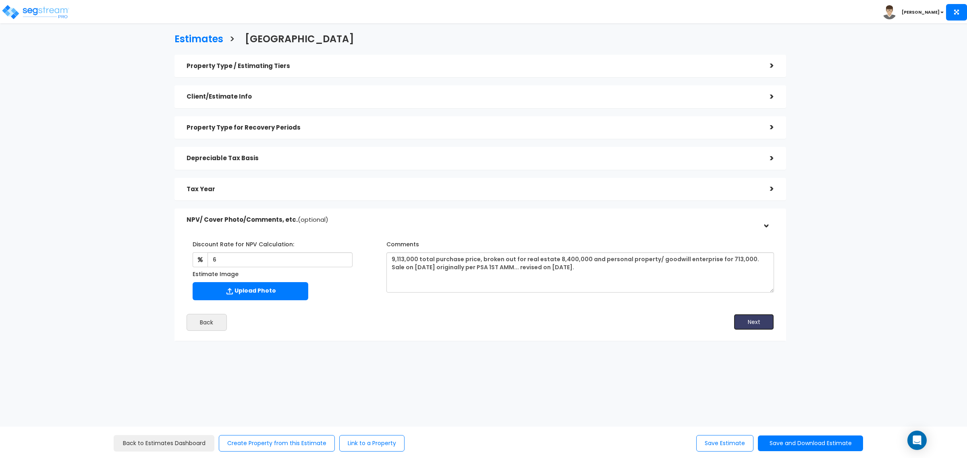
click at [755, 326] on button "Next" at bounding box center [754, 322] width 40 height 16
click at [824, 438] on button "Save and Download Estimate" at bounding box center [810, 444] width 105 height 16
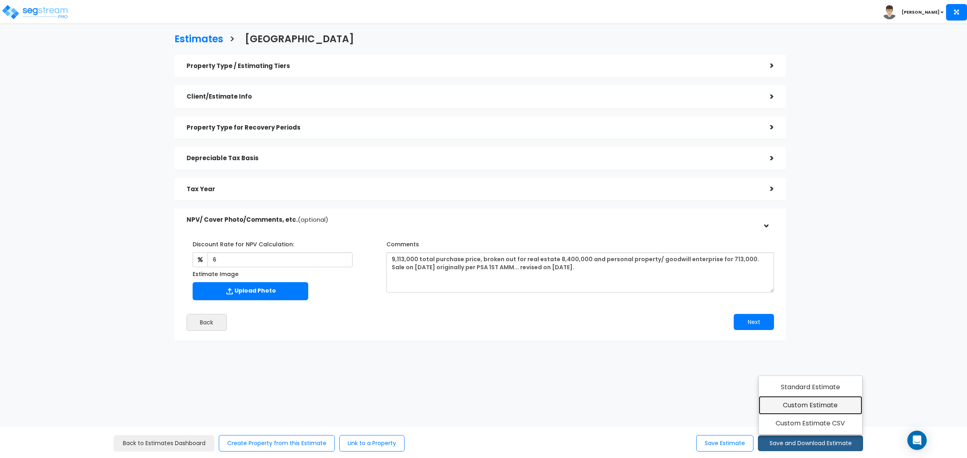
click at [824, 405] on link "Custom Estimate" at bounding box center [811, 405] width 104 height 19
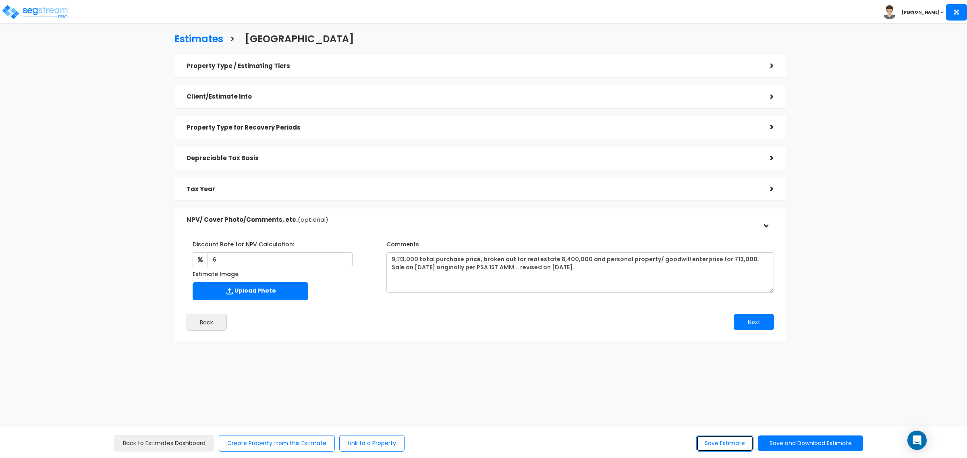
drag, startPoint x: 728, startPoint y: 444, endPoint x: 699, endPoint y: 426, distance: 34.3
click at [728, 444] on button "Save Estimate" at bounding box center [724, 444] width 57 height 17
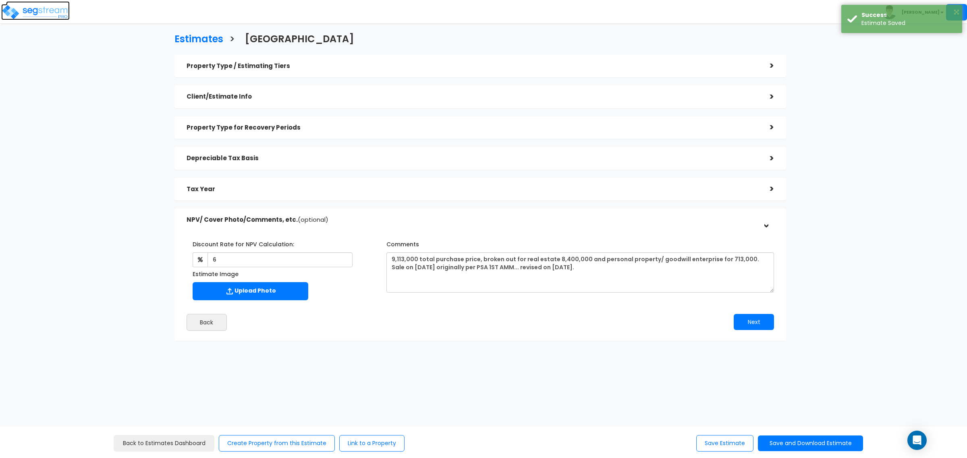
click at [57, 16] on img at bounding box center [35, 12] width 68 height 16
